Goal: Task Accomplishment & Management: Use online tool/utility

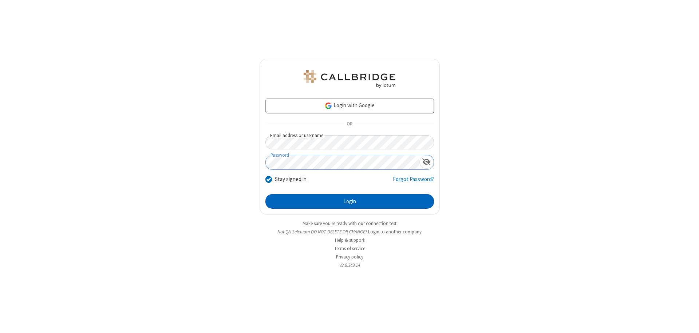
click at [350, 202] on button "Login" at bounding box center [349, 201] width 169 height 15
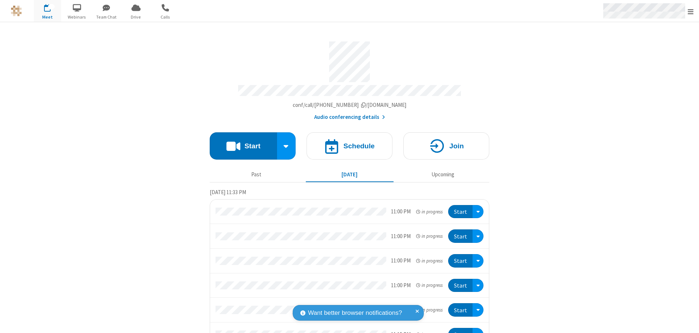
click at [691, 11] on span "Open menu" at bounding box center [691, 11] width 6 height 7
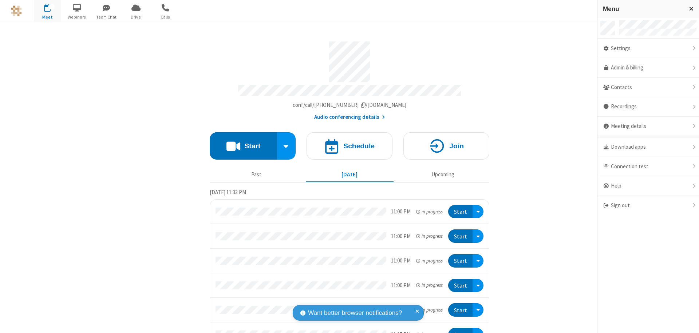
click at [47, 11] on span "button" at bounding box center [47, 7] width 27 height 12
click at [347, 143] on h4 "Schedule" at bounding box center [358, 146] width 31 height 7
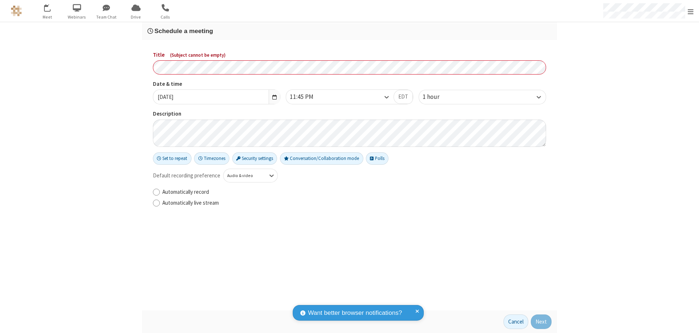
click at [350, 31] on h3 "Schedule a meeting" at bounding box center [349, 31] width 404 height 7
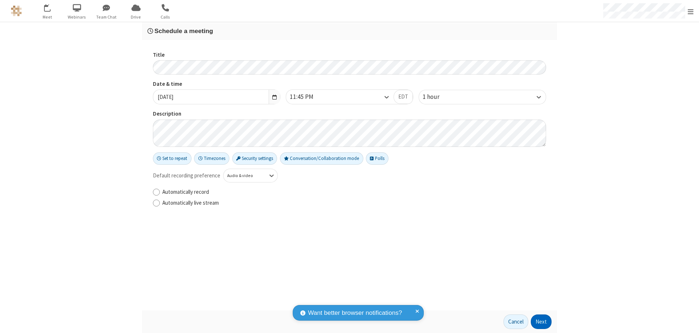
click at [541, 322] on button "Next" at bounding box center [541, 322] width 21 height 15
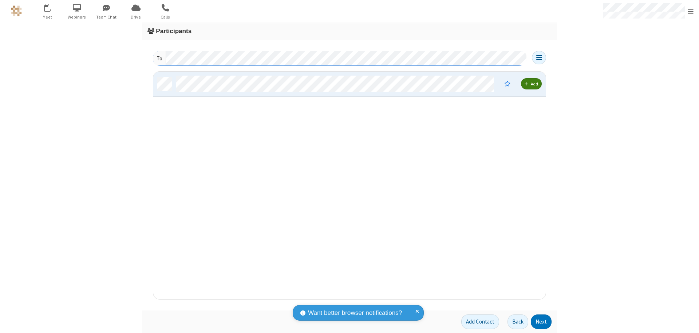
scroll to position [222, 387]
click at [541, 322] on button "Next" at bounding box center [541, 322] width 21 height 15
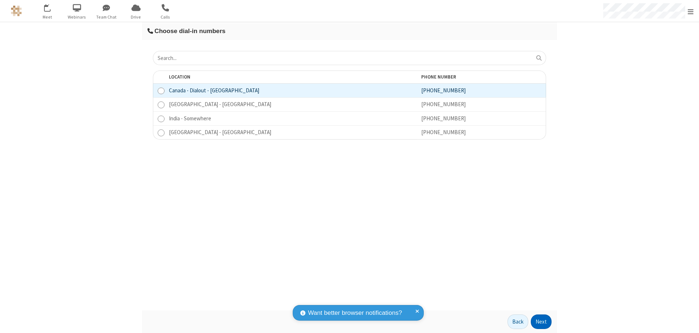
click at [541, 322] on button "Next" at bounding box center [541, 322] width 21 height 15
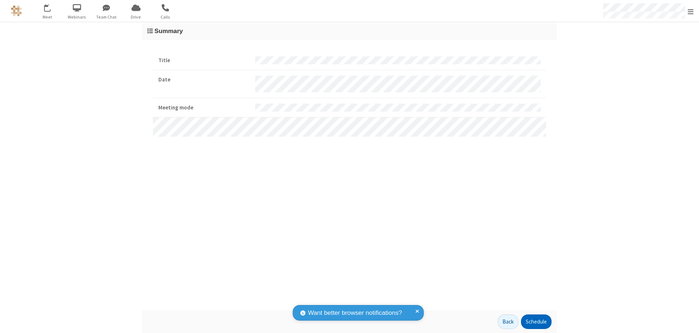
click at [536, 322] on button "Schedule" at bounding box center [536, 322] width 31 height 15
